Goal: Check status: Check status

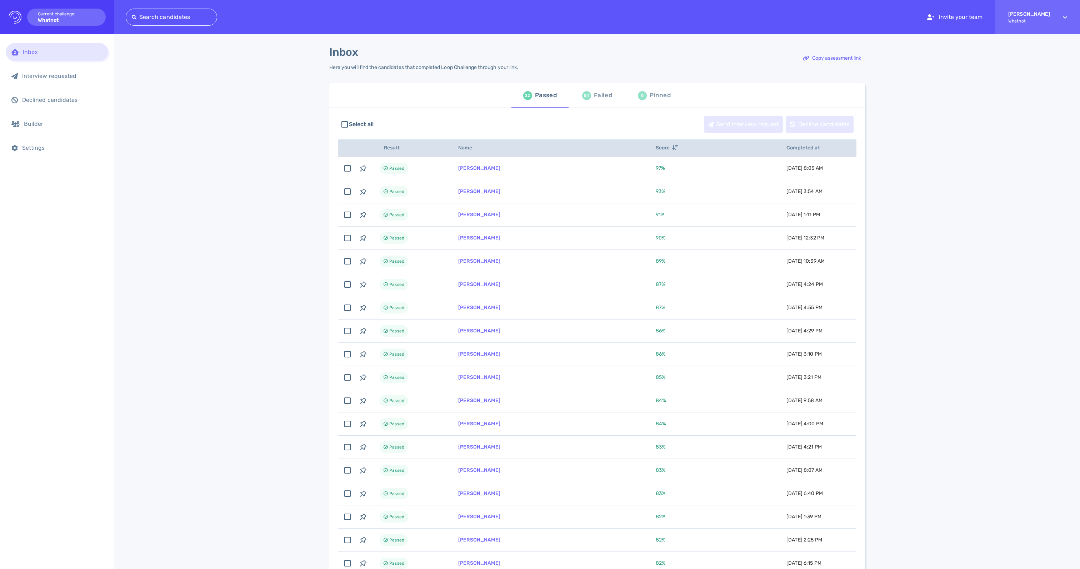
click at [604, 96] on div "Failed" at bounding box center [603, 95] width 18 height 11
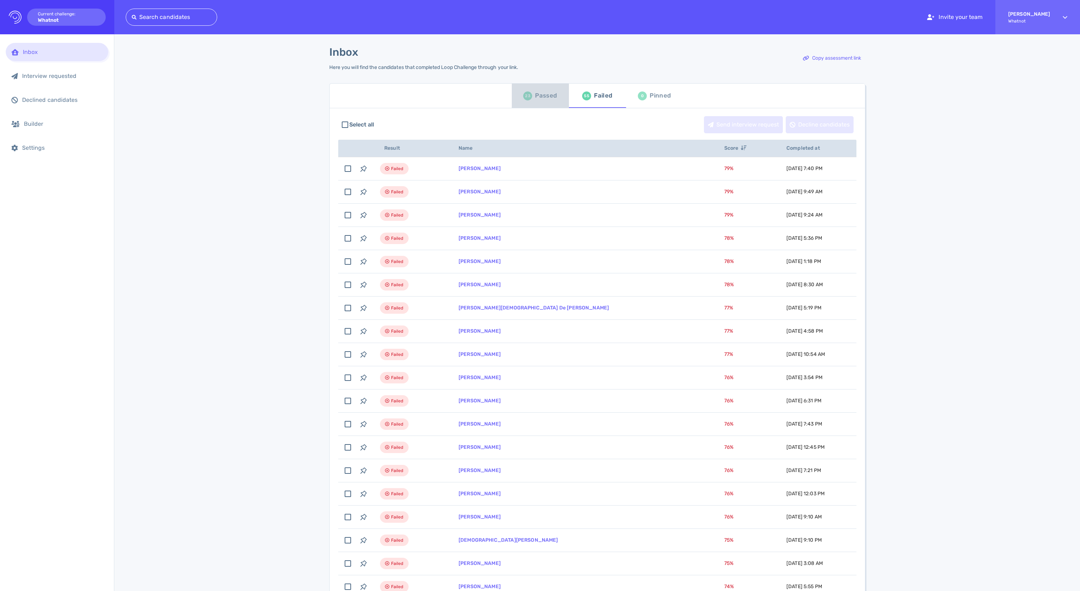
click at [542, 101] on div "Passed" at bounding box center [546, 95] width 22 height 11
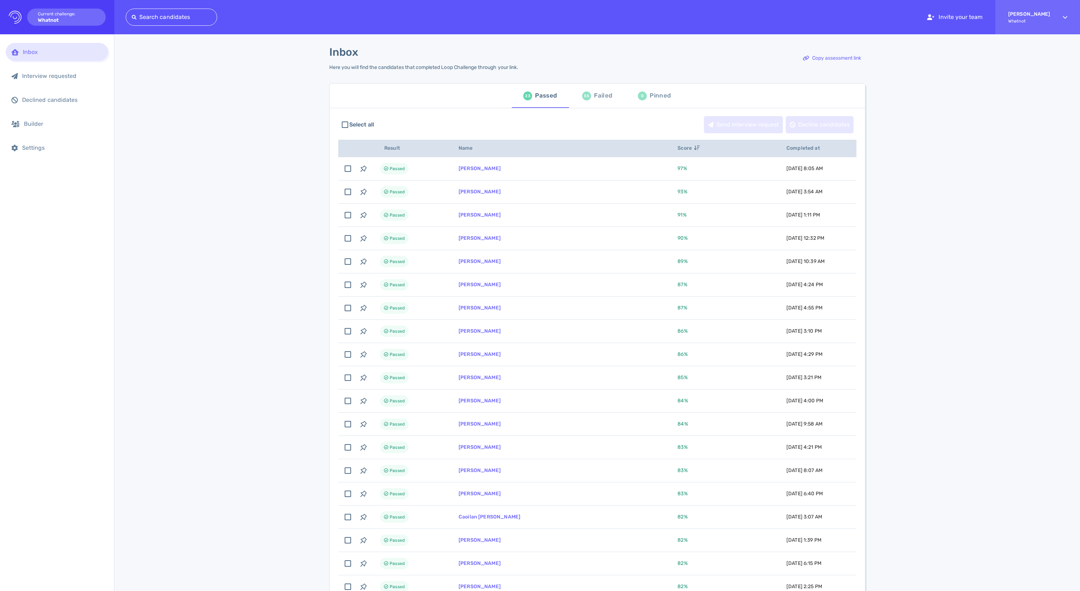
click at [600, 101] on div "Failed" at bounding box center [603, 95] width 18 height 11
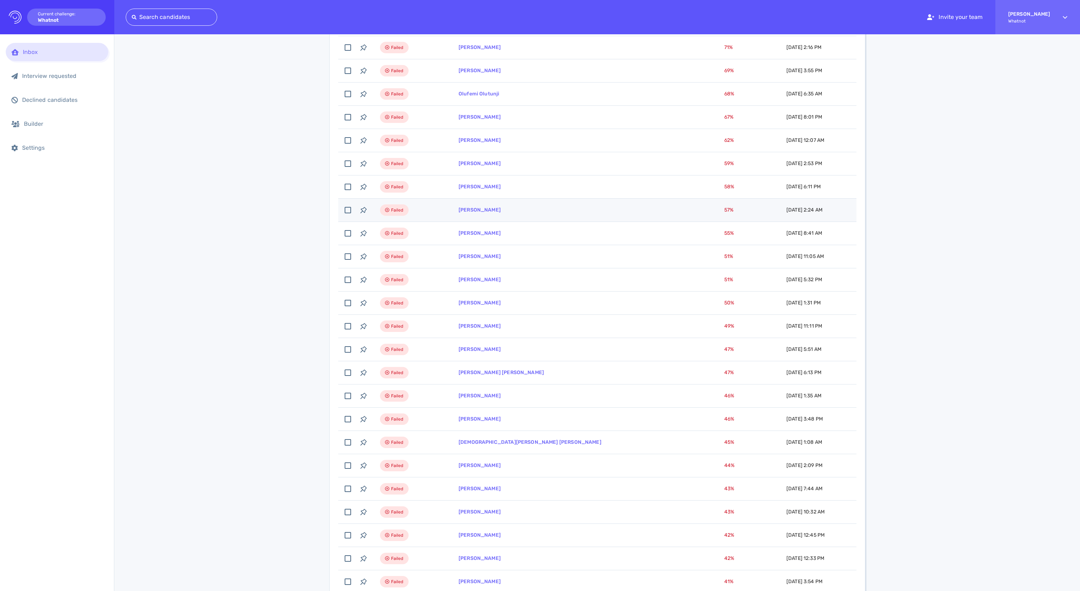
scroll to position [667, 0]
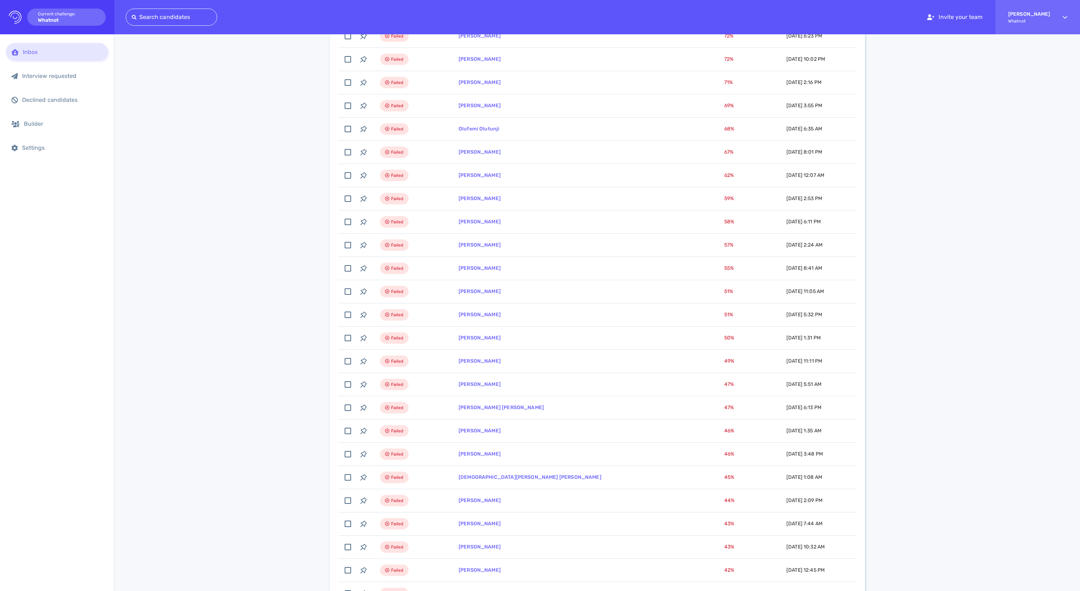
click at [997, 400] on div "Inbox Here you will find the candidates that completed Loop Challenge through y…" at bounding box center [597, 172] width 966 height 1609
click at [190, 419] on div "Inbox Here you will find the candidates that completed Loop Challenge through y…" at bounding box center [597, 172] width 966 height 1609
click at [232, 339] on div "Inbox Here you will find the candidates that completed Loop Challenge through y…" at bounding box center [597, 172] width 966 height 1609
click at [1007, 361] on div "Inbox Here you will find the candidates that completed Loop Challenge through y…" at bounding box center [597, 172] width 966 height 1609
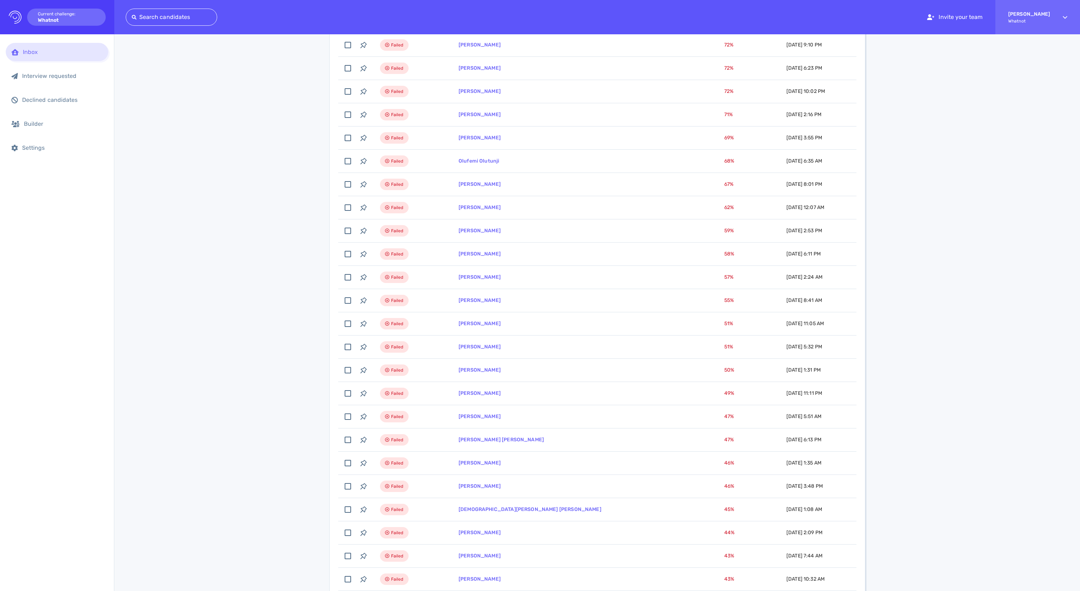
scroll to position [627, 0]
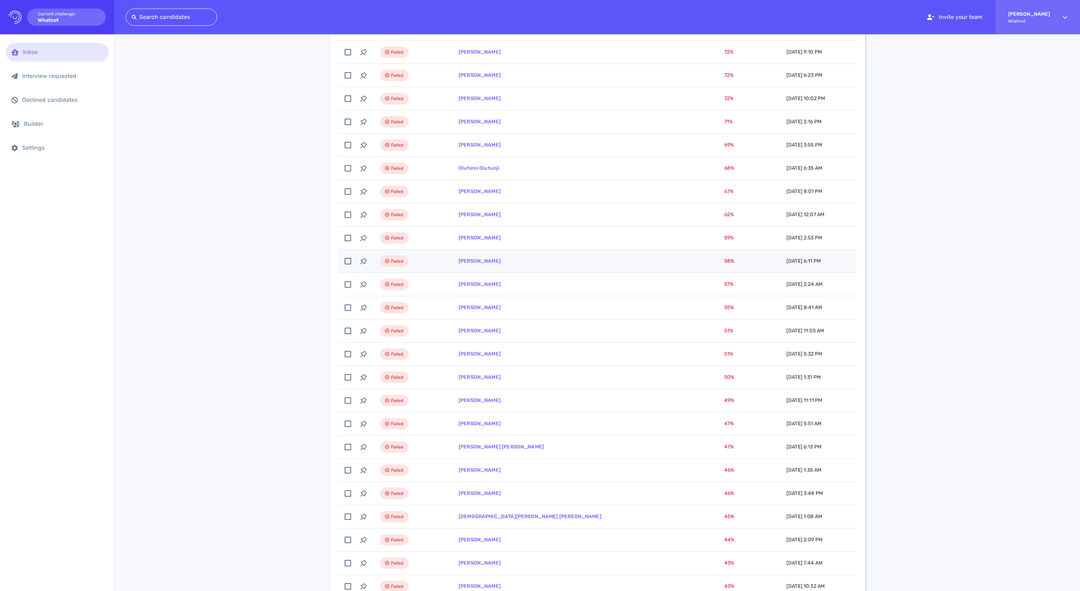
drag, startPoint x: 924, startPoint y: 309, endPoint x: 788, endPoint y: 278, distance: 139.2
click at [923, 309] on div "Inbox Here you will find the candidates that completed Loop Challenge through y…" at bounding box center [597, 211] width 966 height 1609
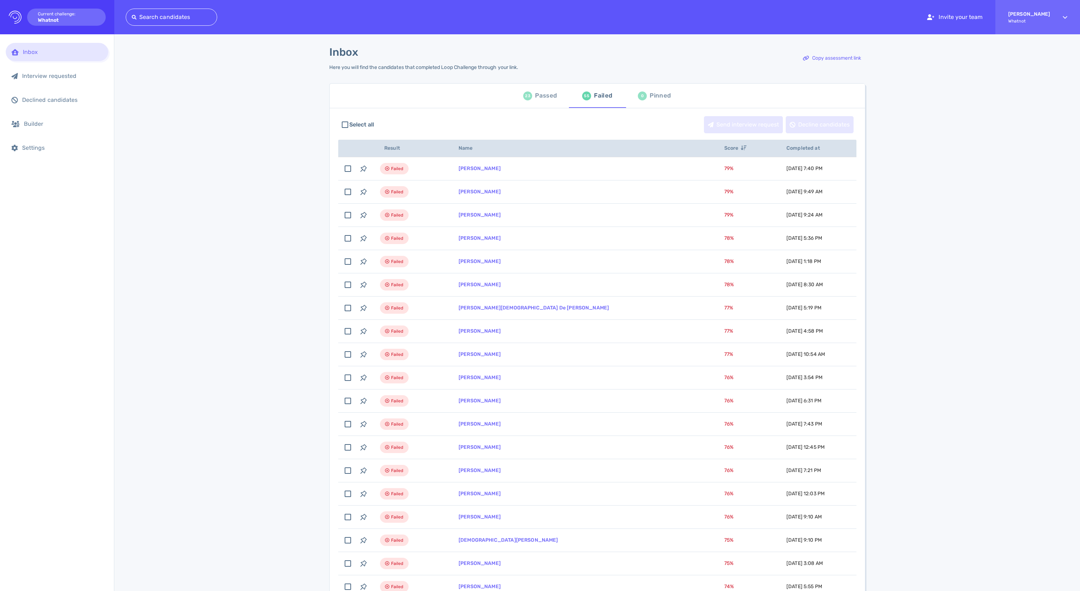
scroll to position [0, 0]
click at [542, 101] on div "Passed" at bounding box center [546, 95] width 22 height 11
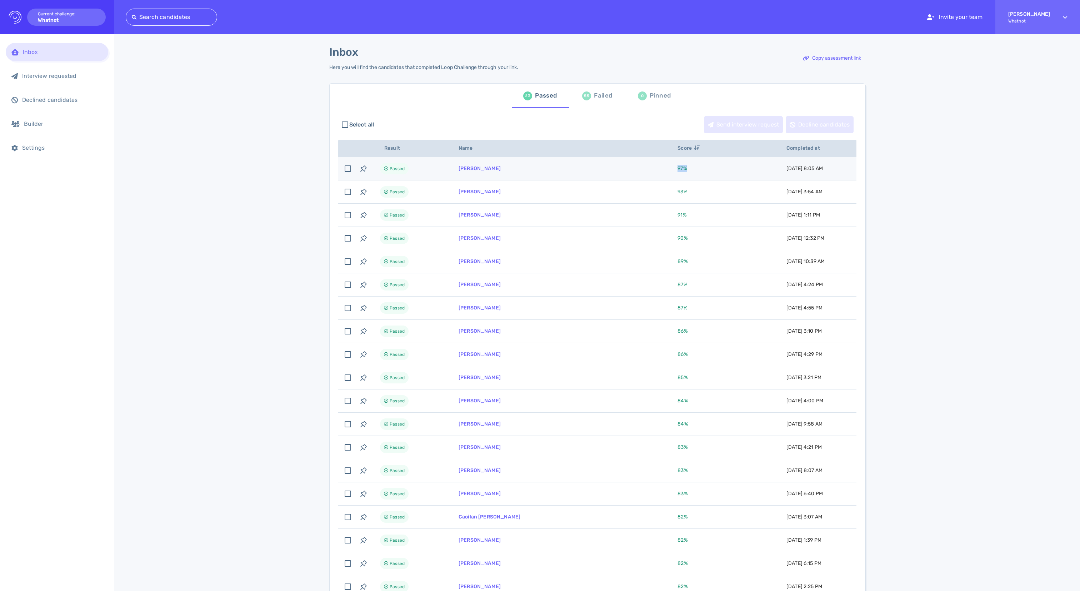
drag, startPoint x: 672, startPoint y: 176, endPoint x: 625, endPoint y: 176, distance: 47.2
click at [625, 176] on tr "Passed Farrah Younes 97 % August 22, 2025 8:05 AM 08/22/2025 8:05 AM" at bounding box center [597, 168] width 518 height 23
click at [1040, 292] on div "Inbox Here you will find the candidates that completed Loop Challenge through y…" at bounding box center [597, 467] width 966 height 866
click at [250, 332] on div "Inbox Here you will find the candidates that completed Loop Challenge through y…" at bounding box center [597, 467] width 966 height 866
click at [347, 176] on input "checkbox" at bounding box center [348, 169] width 16 height 16
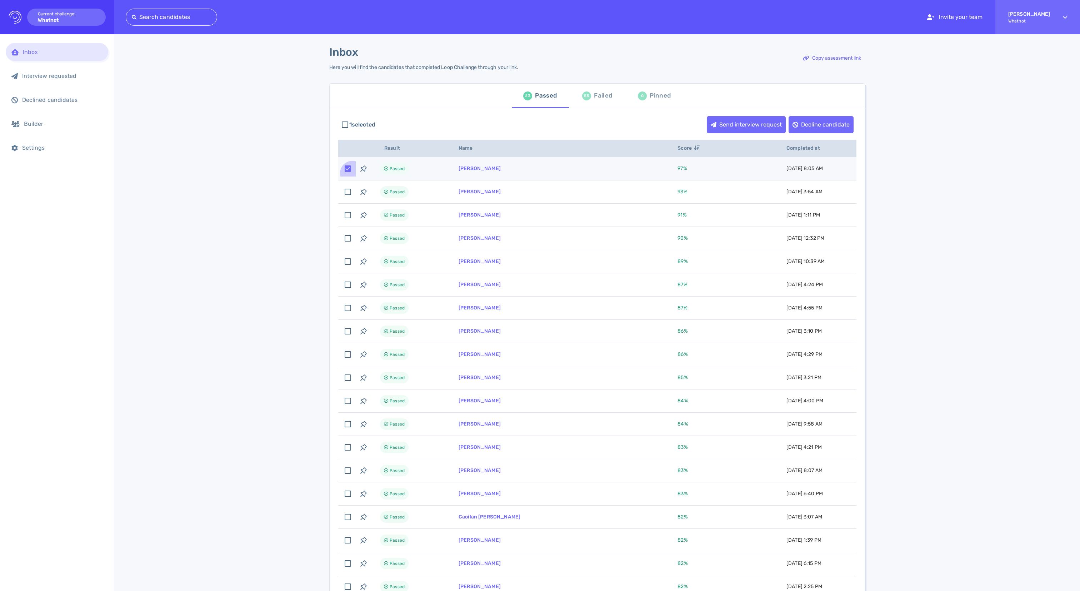
checkbox input "false"
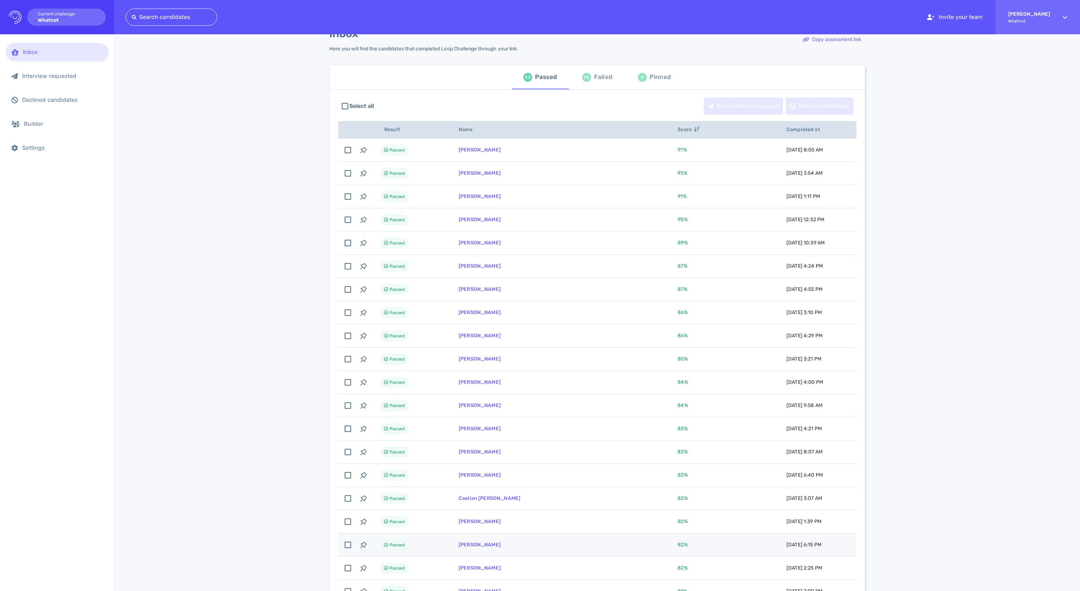
scroll to position [14, 0]
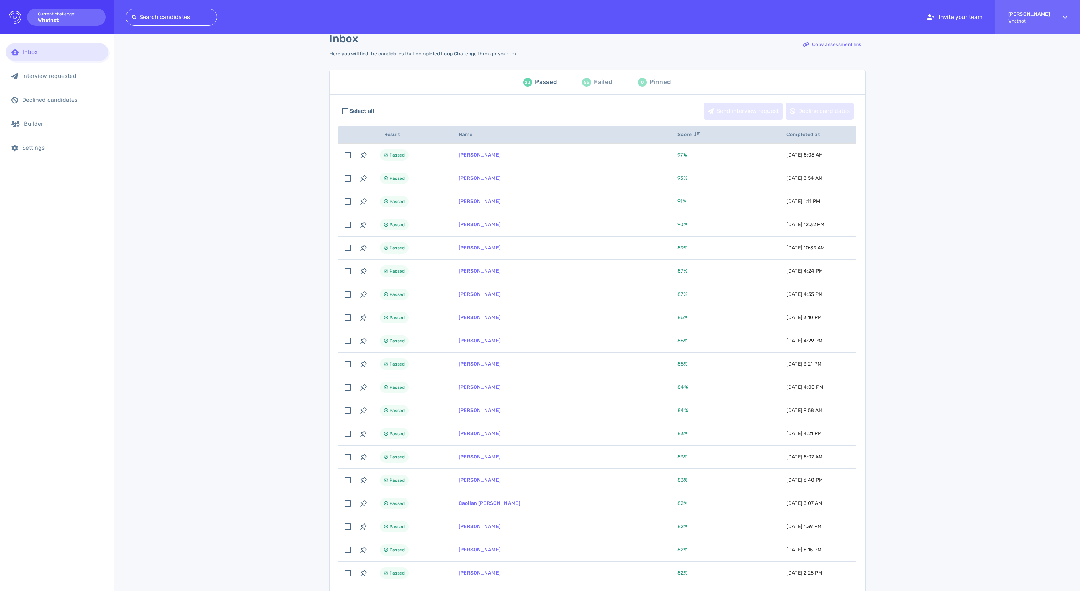
click at [211, 365] on div "Inbox Here you will find the candidates that completed Loop Challenge through y…" at bounding box center [597, 454] width 966 height 866
